Goal: Book appointment/travel/reservation

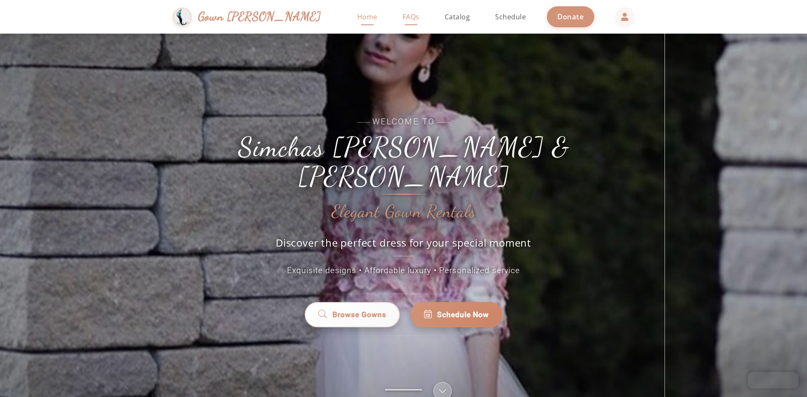
click at [403, 17] on span "FAQs" at bounding box center [411, 16] width 17 height 9
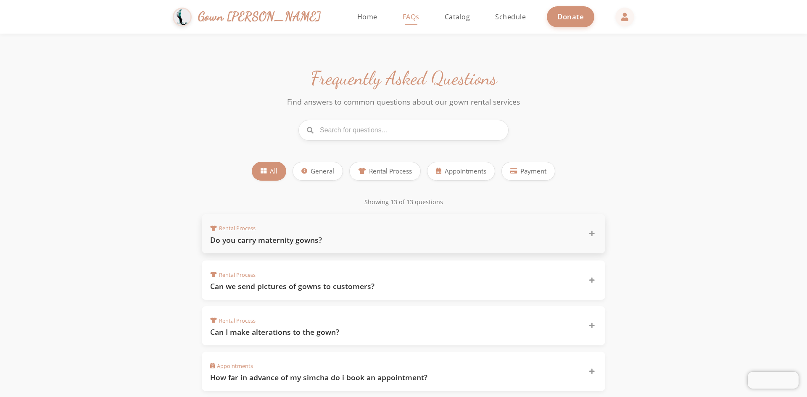
click at [264, 243] on h3 "Do you carry maternity gowns?" at bounding box center [394, 240] width 368 height 11
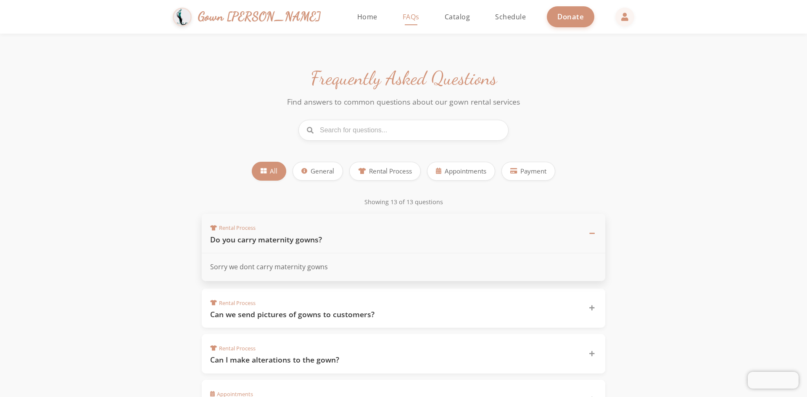
click at [264, 243] on h3 "Do you carry maternity gowns?" at bounding box center [394, 239] width 368 height 11
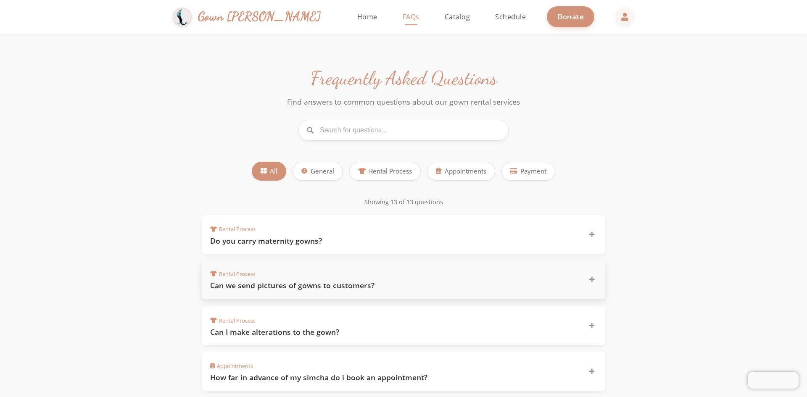
click at [298, 290] on h3 "Can we send pictures of gowns to customers?" at bounding box center [394, 285] width 368 height 11
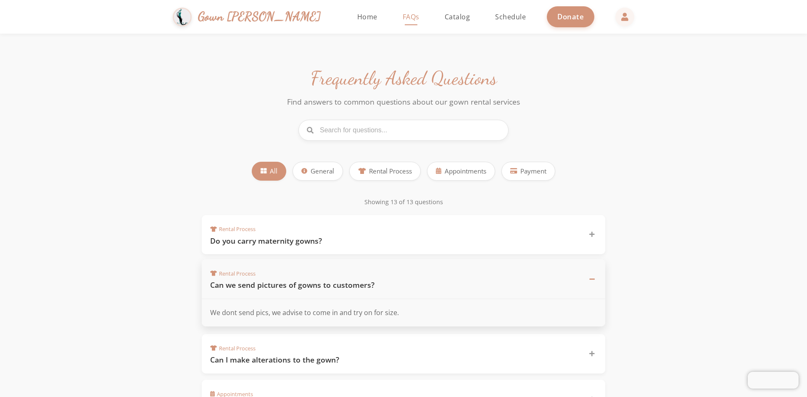
click at [298, 290] on div "Rental Process Can we send pictures of gowns to customers?" at bounding box center [403, 279] width 403 height 40
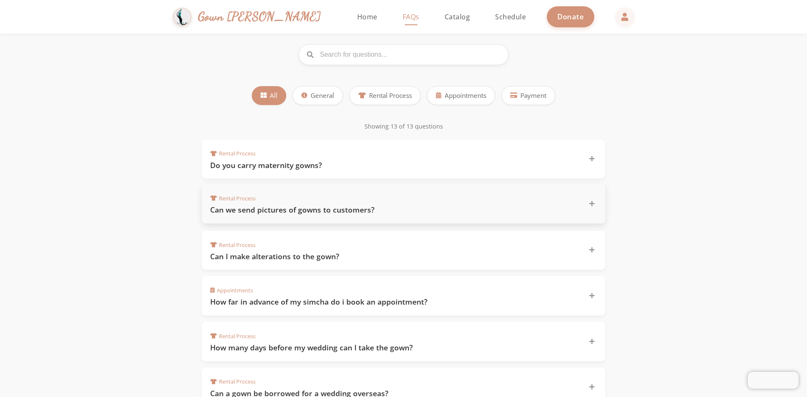
scroll to position [84, 0]
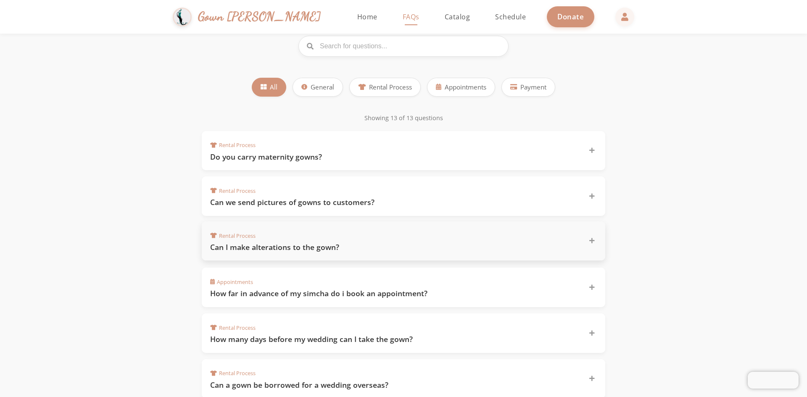
click at [292, 236] on div "Rental Process Can I make alterations to the gown?" at bounding box center [398, 241] width 376 height 23
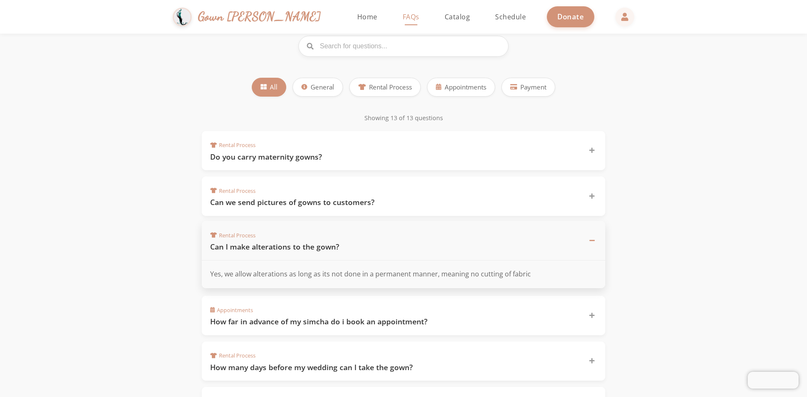
click at [292, 236] on div "Rental Process Can I make alterations to the gown?" at bounding box center [398, 240] width 376 height 23
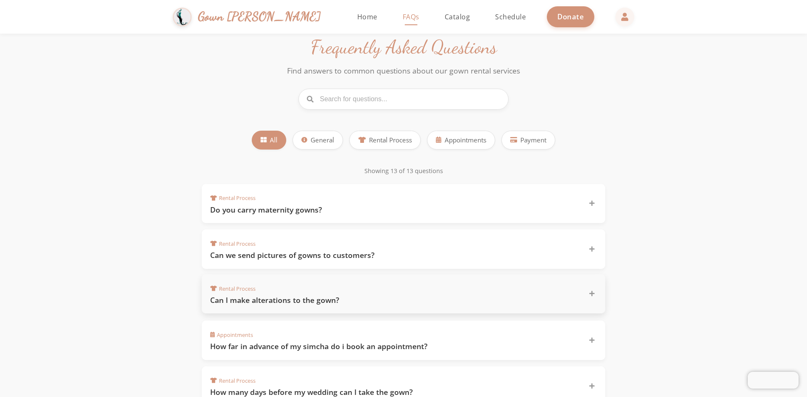
scroll to position [0, 0]
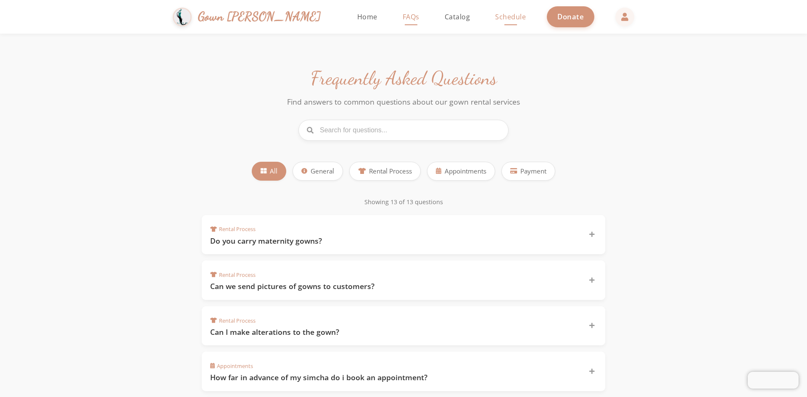
click at [495, 19] on span "Schedule" at bounding box center [510, 16] width 31 height 9
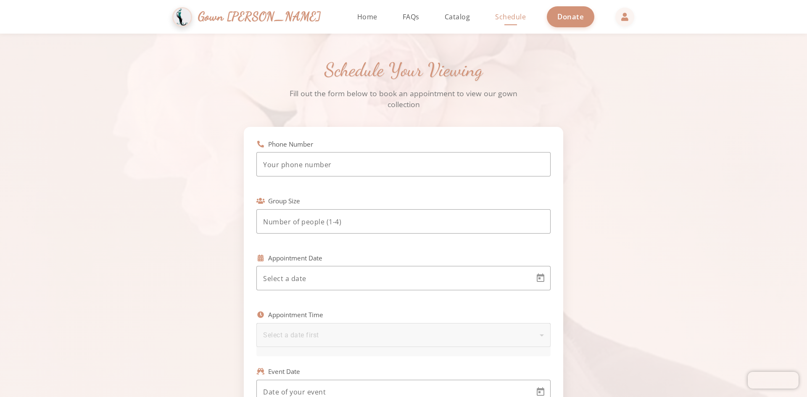
click at [267, 18] on span "Gown [PERSON_NAME]" at bounding box center [259, 17] width 123 height 18
